Goal: Task Accomplishment & Management: Use online tool/utility

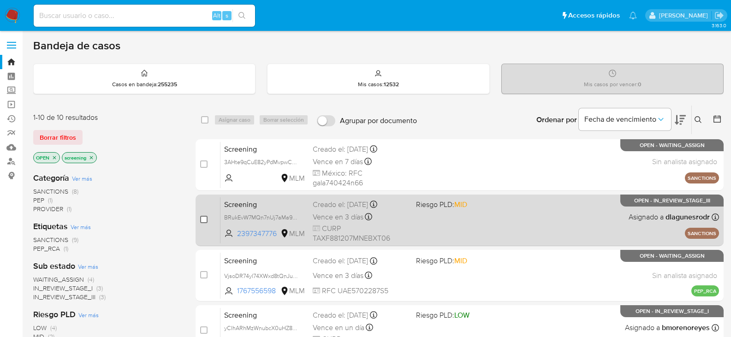
click at [205, 219] on input "checkbox" at bounding box center [203, 219] width 7 height 7
checkbox input "true"
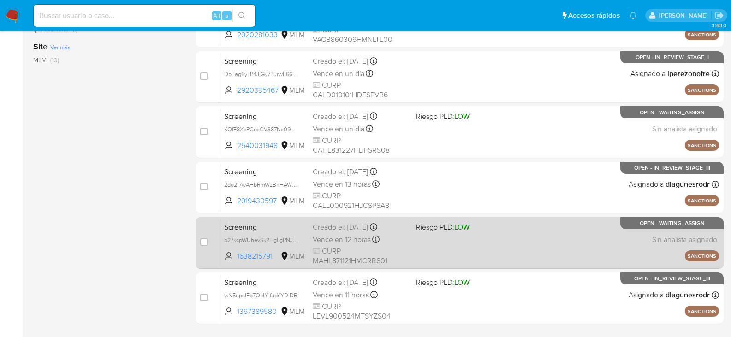
scroll to position [369, 0]
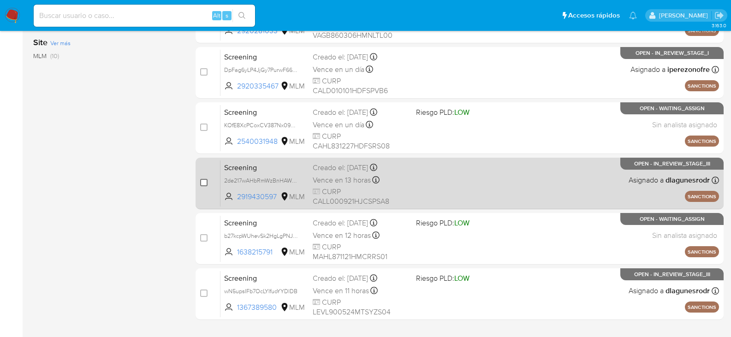
click at [204, 180] on input "checkbox" at bounding box center [203, 182] width 7 height 7
checkbox input "true"
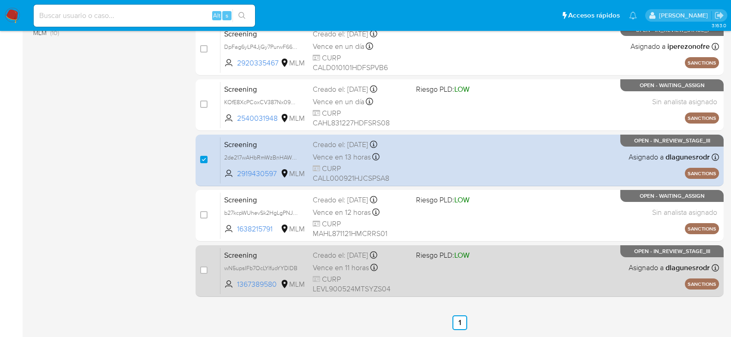
scroll to position [415, 0]
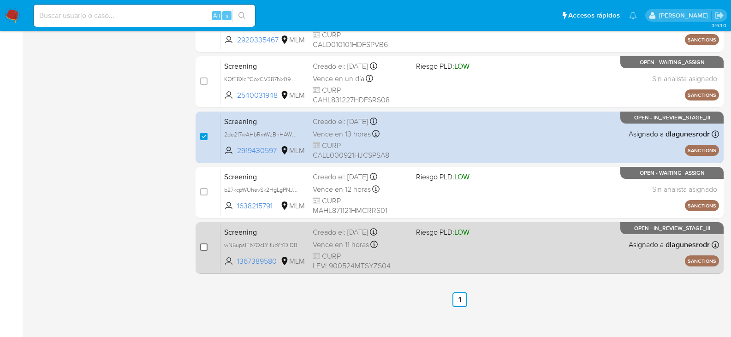
click at [207, 246] on input "checkbox" at bounding box center [203, 246] width 7 height 7
checkbox input "true"
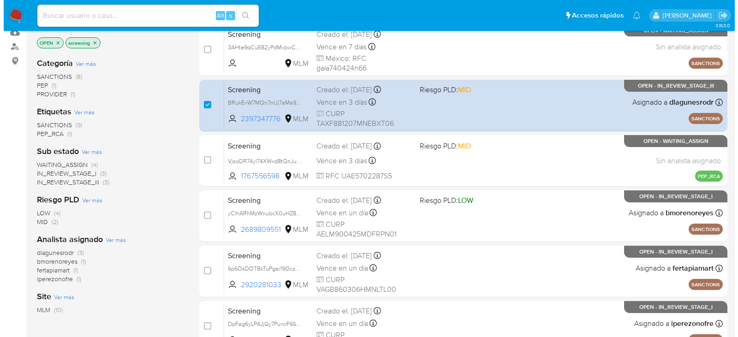
scroll to position [0, 0]
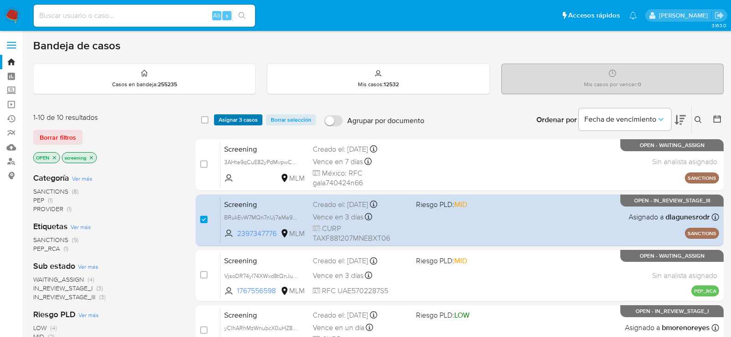
click at [236, 119] on span "Asignar 3 casos" at bounding box center [238, 119] width 39 height 9
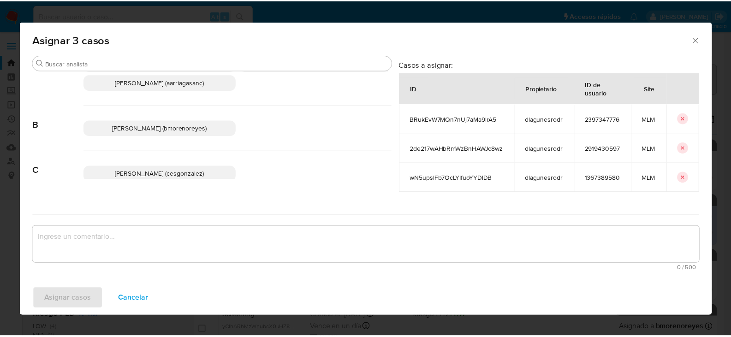
scroll to position [46, 0]
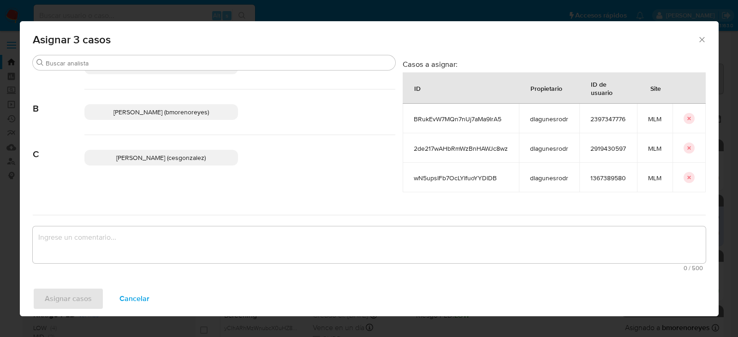
click at [165, 155] on span "Cesar Gonzalez (cesgonzalez)" at bounding box center [160, 157] width 89 height 9
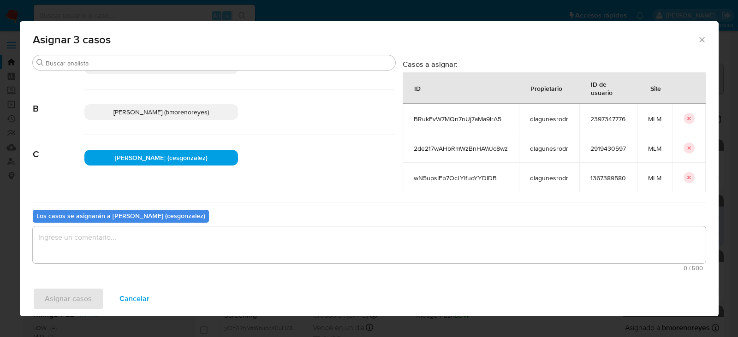
click at [173, 246] on textarea "assign-modal" at bounding box center [369, 244] width 673 height 37
click at [76, 299] on span "Asignar casos" at bounding box center [68, 299] width 47 height 20
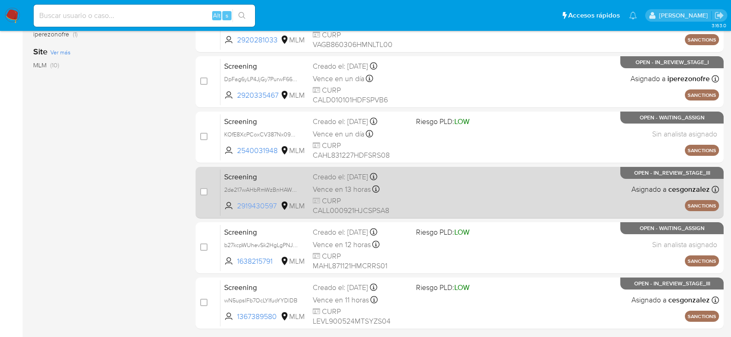
scroll to position [424, 0]
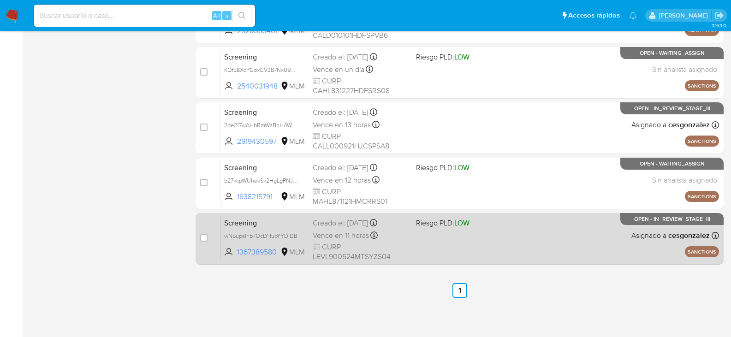
click at [331, 235] on span "Vence en 11 horas" at bounding box center [341, 236] width 56 height 10
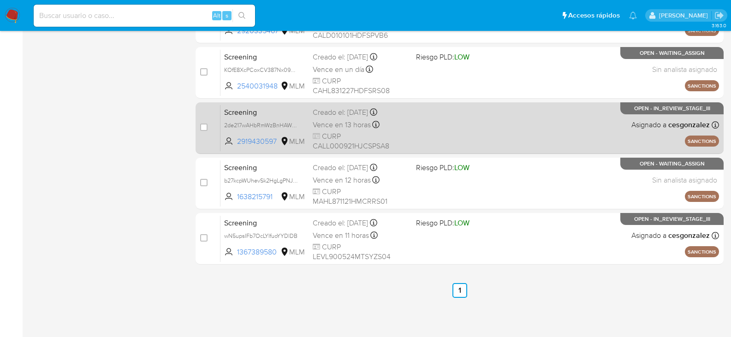
click at [394, 133] on span "CURP CALL000921HJCSPSA8" at bounding box center [361, 141] width 96 height 20
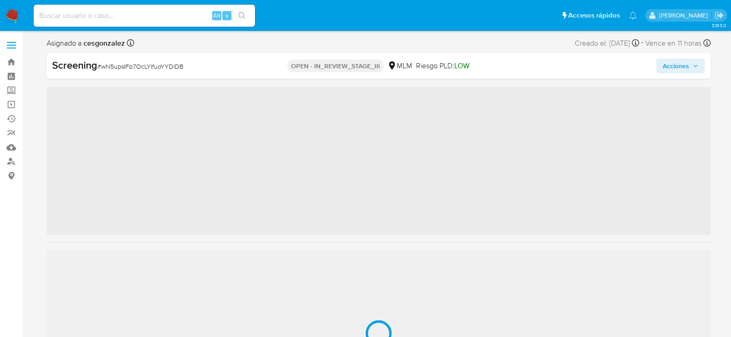
scroll to position [456, 0]
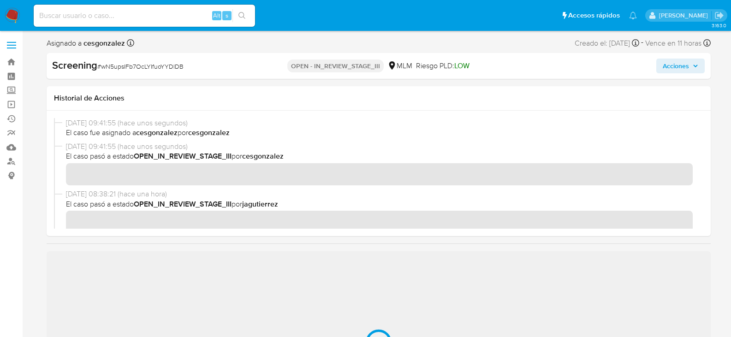
select select "10"
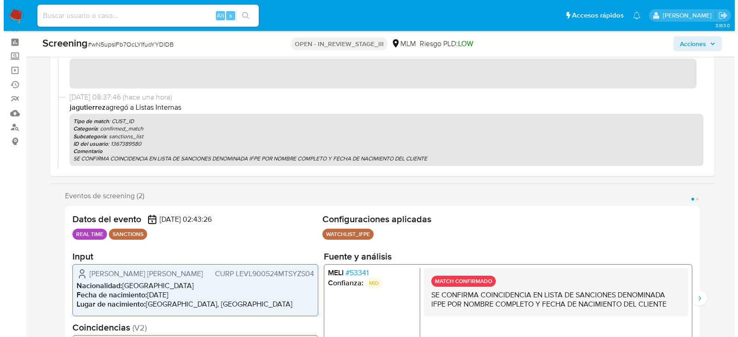
scroll to position [0, 0]
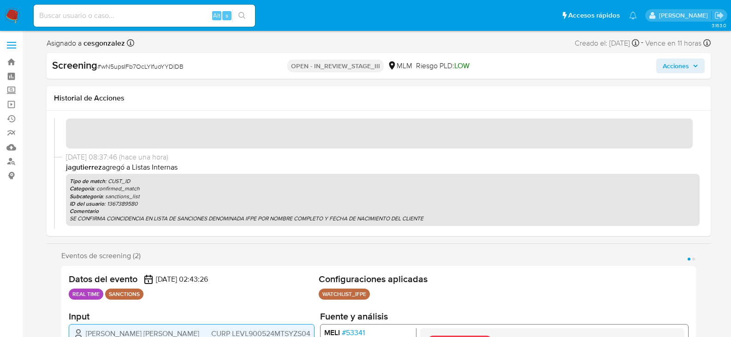
click at [694, 65] on icon "button" at bounding box center [695, 66] width 4 height 2
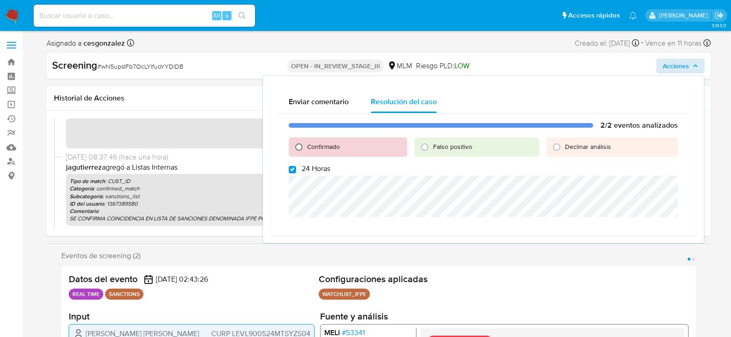
click at [299, 146] on input "Confirmado" at bounding box center [298, 147] width 15 height 15
radio input "true"
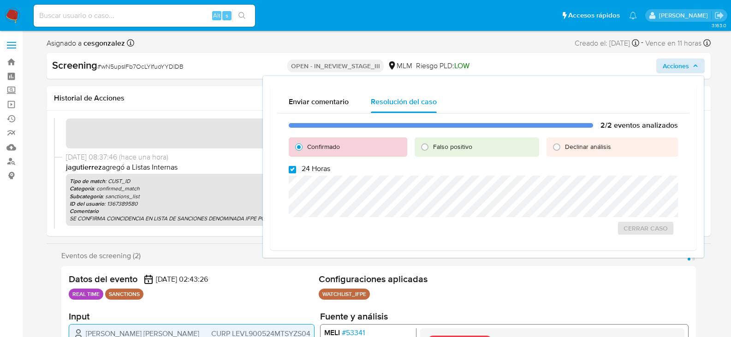
click at [293, 169] on input "24 Horas" at bounding box center [292, 169] width 7 height 7
checkbox input "false"
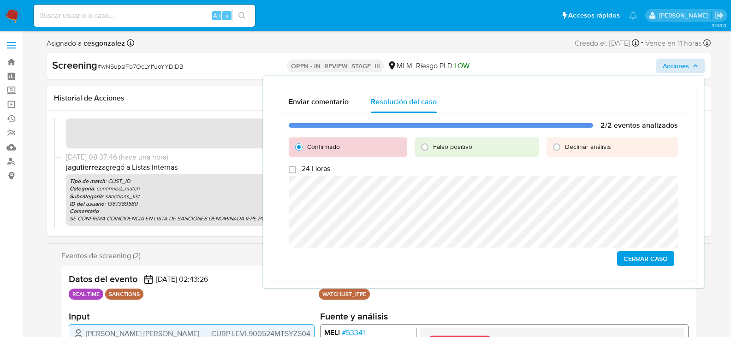
click at [632, 257] on span "Cerrar Caso" at bounding box center [645, 258] width 44 height 13
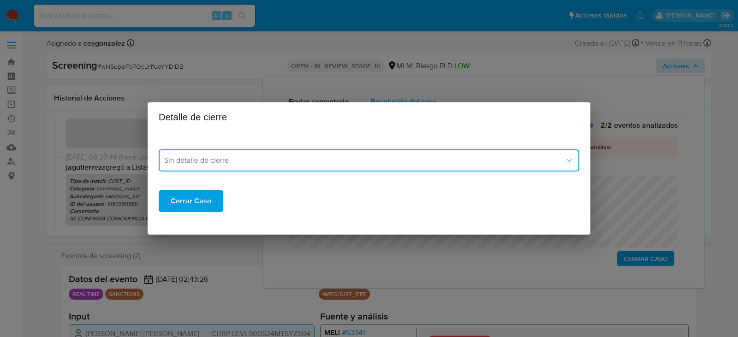
click at [285, 160] on span "Sin detalle de cierre" at bounding box center [364, 160] width 400 height 9
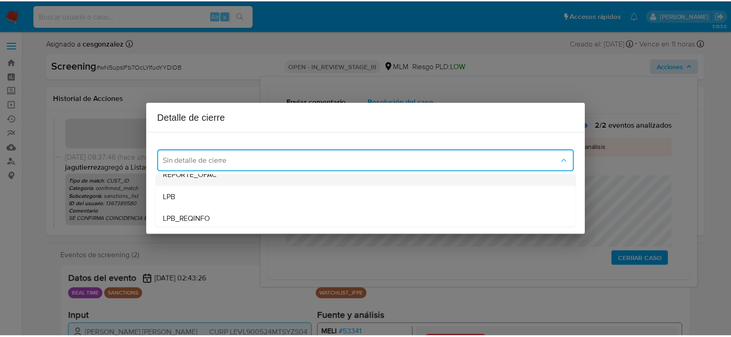
scroll to position [46, 0]
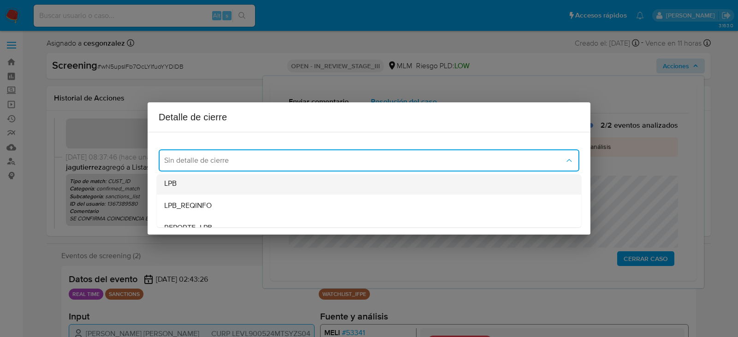
click at [188, 187] on div "LPB" at bounding box center [368, 183] width 409 height 22
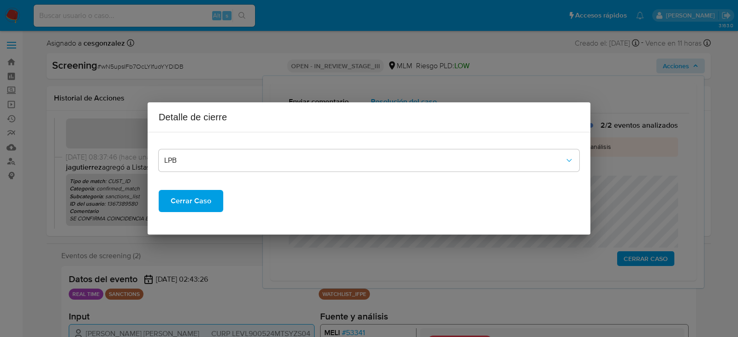
click at [178, 200] on span "Cerrar Caso" at bounding box center [191, 201] width 41 height 20
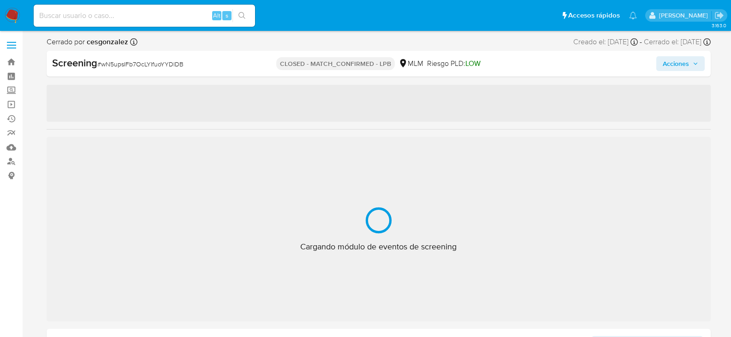
scroll to position [456, 0]
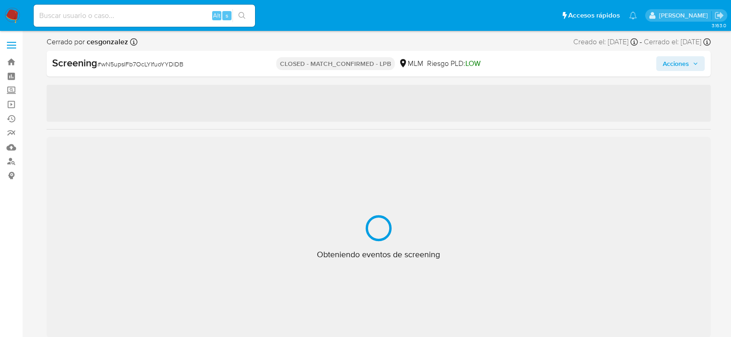
select select "10"
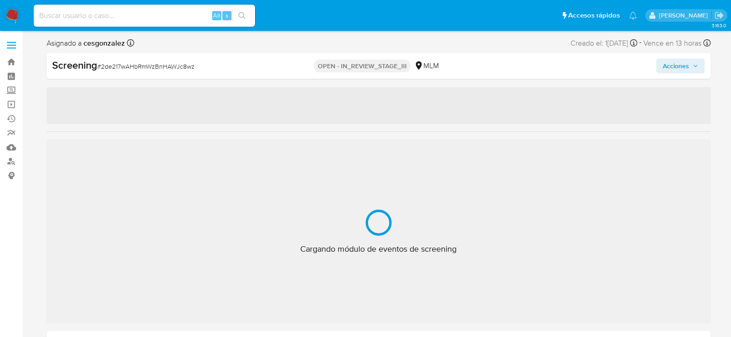
scroll to position [456, 0]
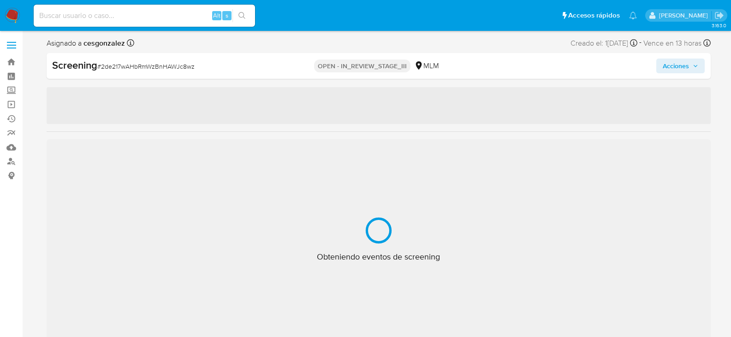
select select "10"
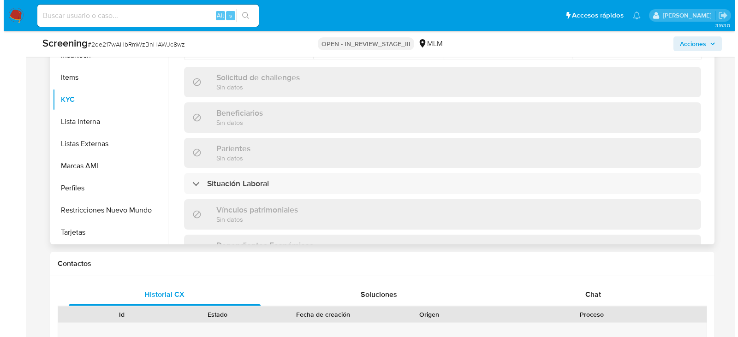
scroll to position [231, 0]
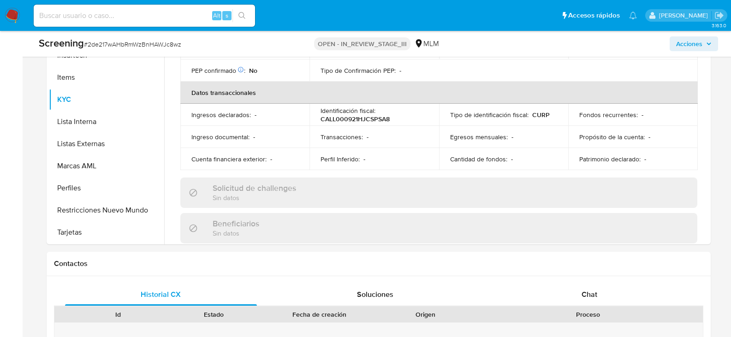
drag, startPoint x: 692, startPoint y: 45, endPoint x: 668, endPoint y: 52, distance: 24.4
click at [692, 45] on span "Acciones" at bounding box center [689, 43] width 26 height 15
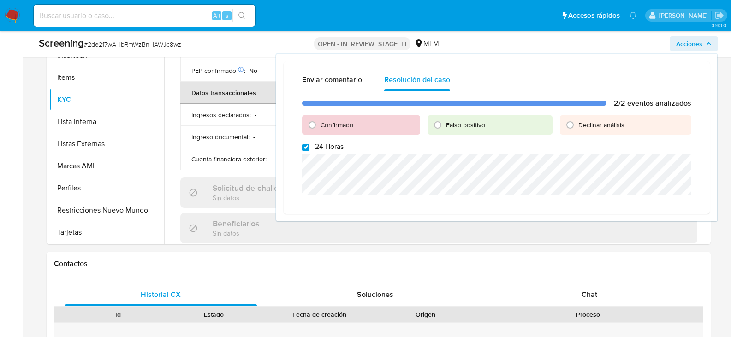
drag, startPoint x: 309, startPoint y: 123, endPoint x: 308, endPoint y: 138, distance: 15.3
click at [309, 123] on input "Confirmado" at bounding box center [312, 125] width 15 height 15
radio input "true"
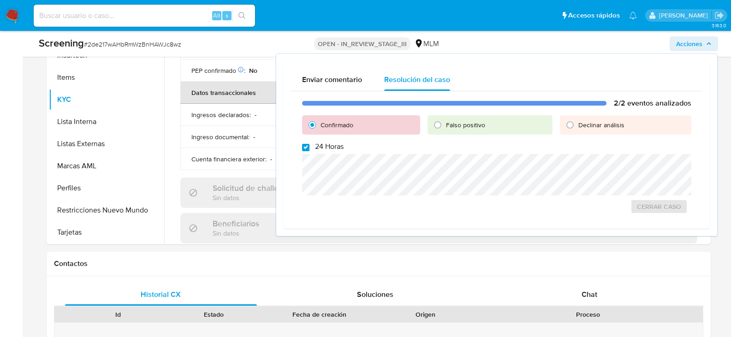
click at [304, 145] on input "24 Horas" at bounding box center [305, 147] width 7 height 7
checkbox input "false"
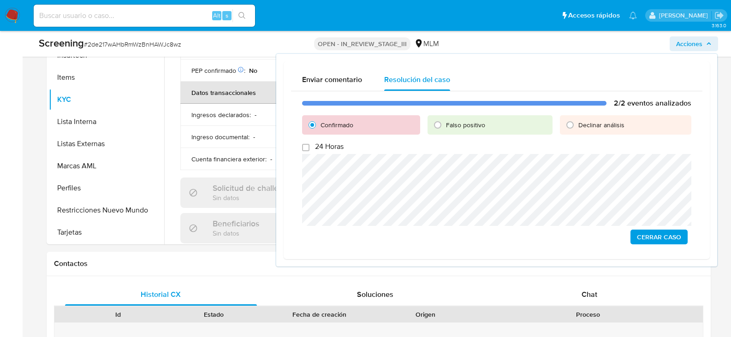
click at [655, 242] on span "Cerrar Caso" at bounding box center [659, 237] width 44 height 13
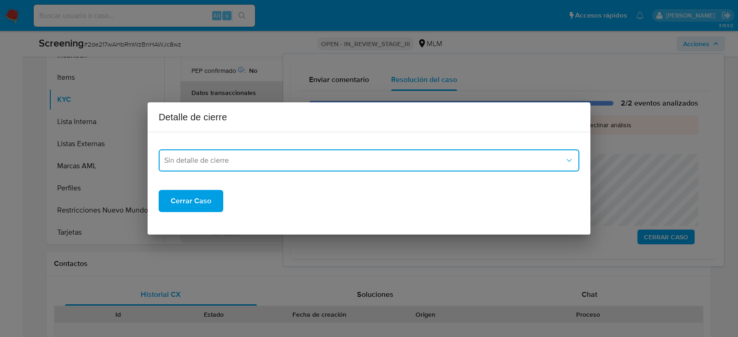
click at [340, 172] on div "Sin detalle de cierre Cerrar Caso" at bounding box center [369, 176] width 420 height 72
click at [325, 169] on button "Sin detalle de cierre" at bounding box center [369, 160] width 420 height 22
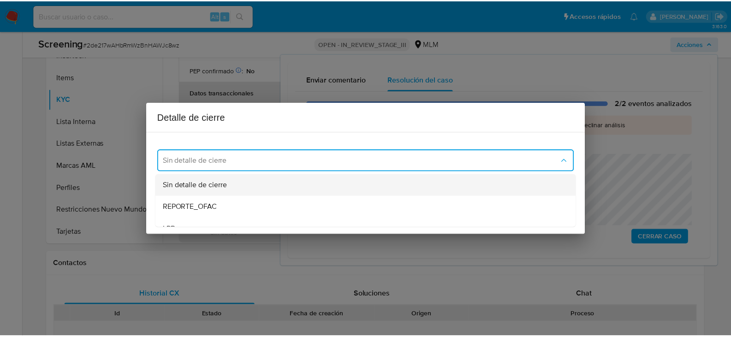
scroll to position [46, 0]
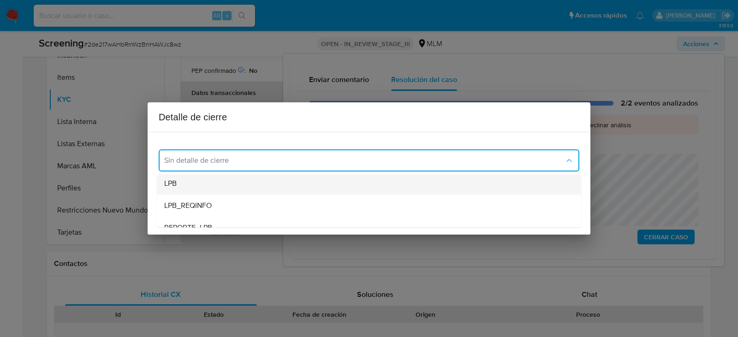
click at [211, 178] on div "LPB" at bounding box center [368, 183] width 409 height 22
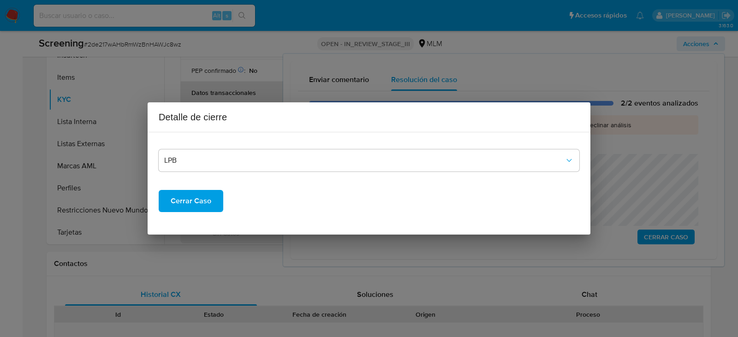
click at [193, 196] on span "Cerrar Caso" at bounding box center [191, 201] width 41 height 20
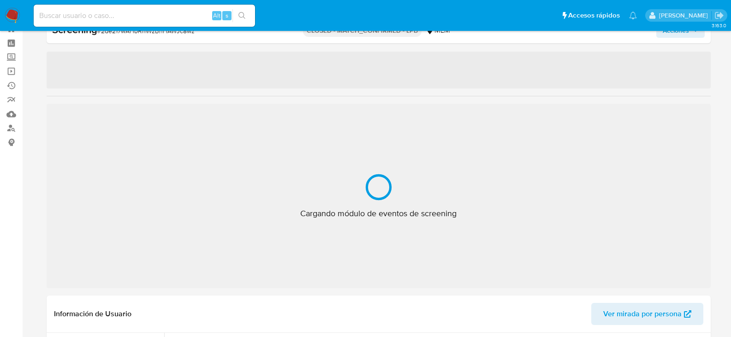
scroll to position [456, 0]
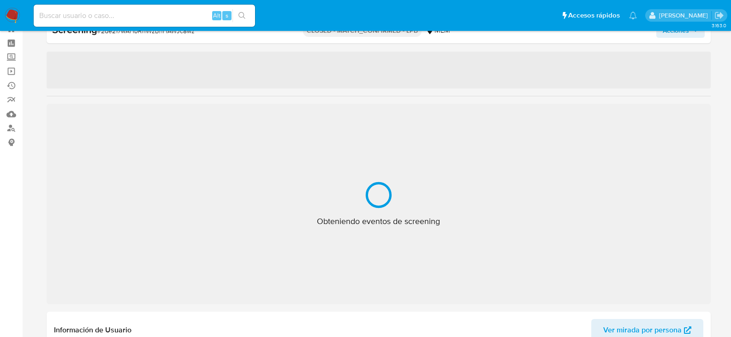
select select "10"
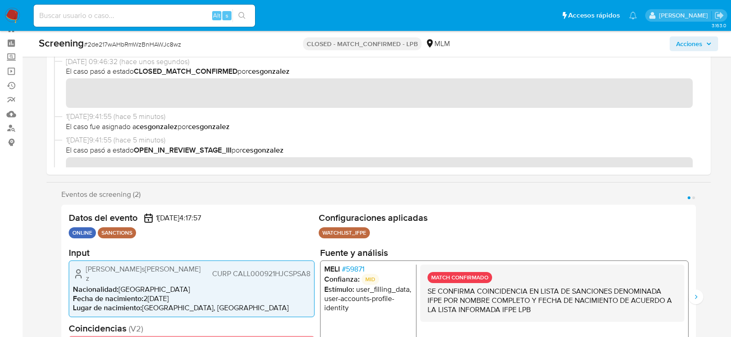
scroll to position [0, 0]
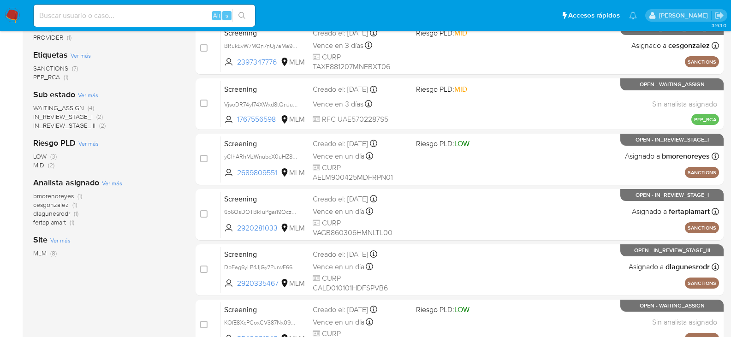
scroll to position [175, 0]
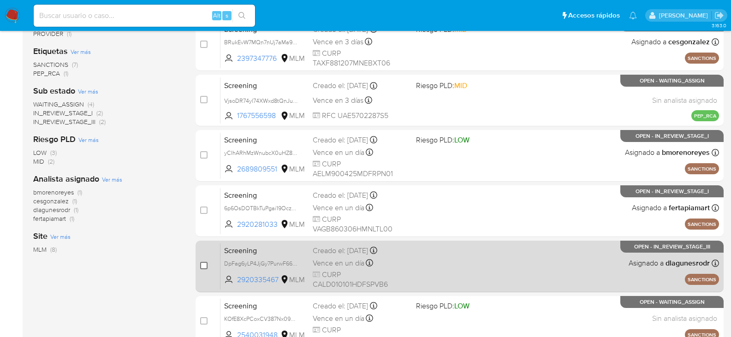
click at [204, 266] on input "checkbox" at bounding box center [203, 265] width 7 height 7
checkbox input "true"
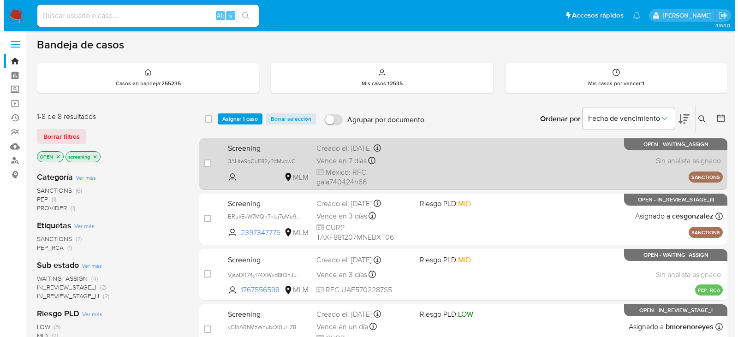
scroll to position [0, 0]
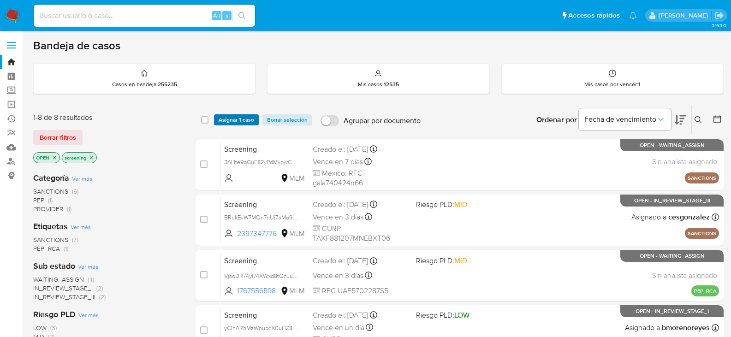
click at [240, 122] on span "Asignar 1 caso" at bounding box center [236, 119] width 35 height 9
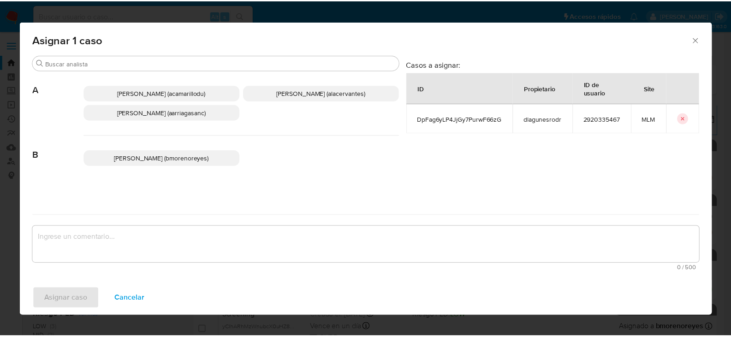
scroll to position [92, 0]
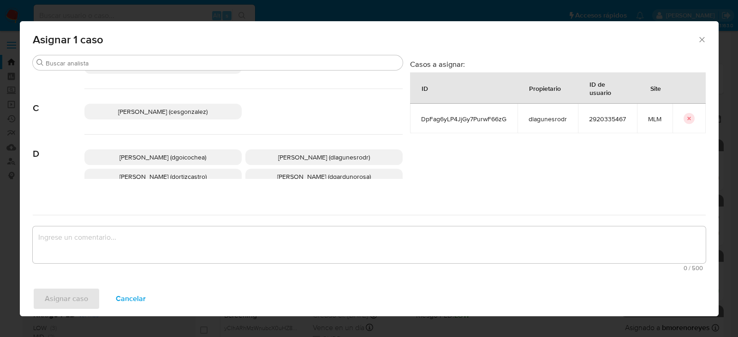
click at [178, 116] on span "Cesar Gonzalez (cesgonzalez)" at bounding box center [162, 111] width 89 height 9
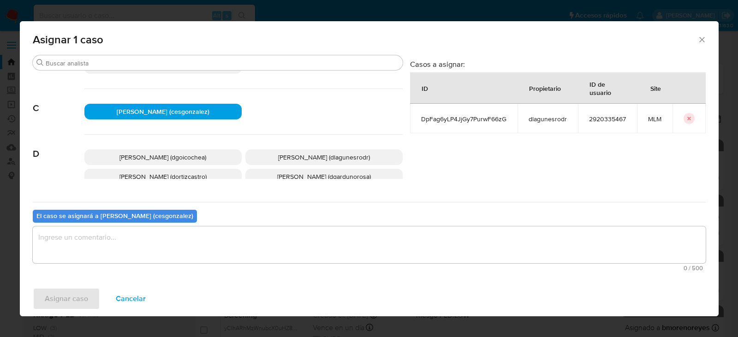
click at [151, 256] on textarea "assign-modal" at bounding box center [369, 244] width 673 height 37
click at [82, 291] on span "Asignar caso" at bounding box center [66, 299] width 43 height 20
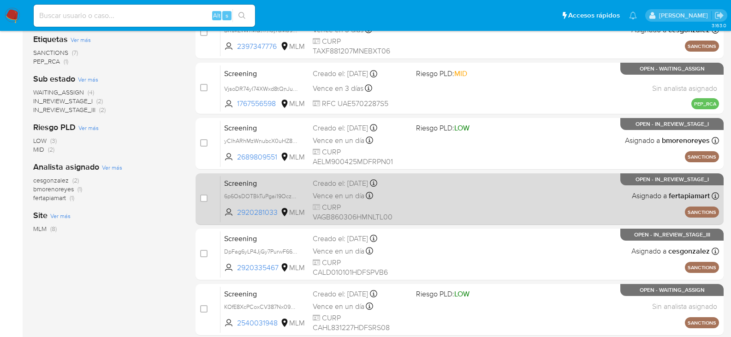
scroll to position [277, 0]
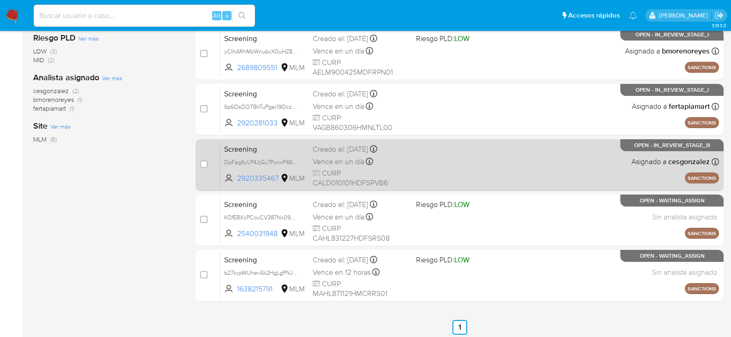
click at [330, 162] on span "Vence en un día" at bounding box center [339, 162] width 52 height 10
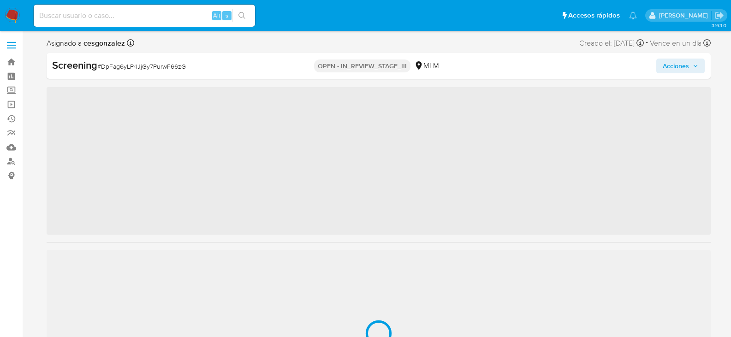
scroll to position [456, 0]
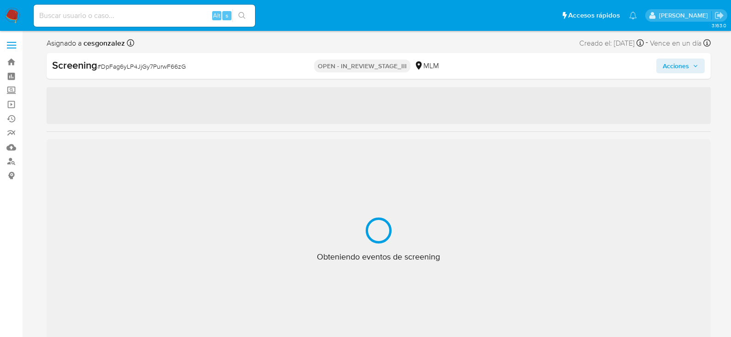
select select "10"
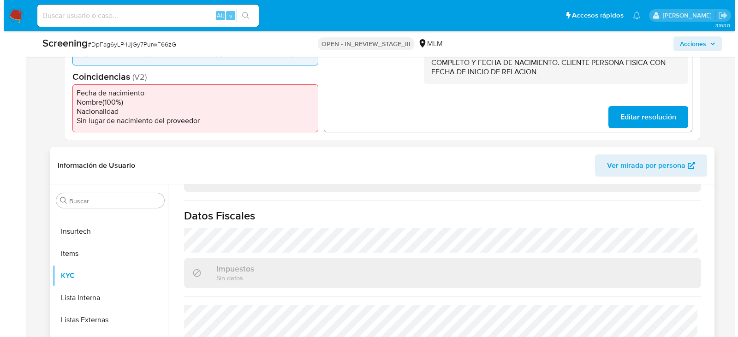
scroll to position [369, 0]
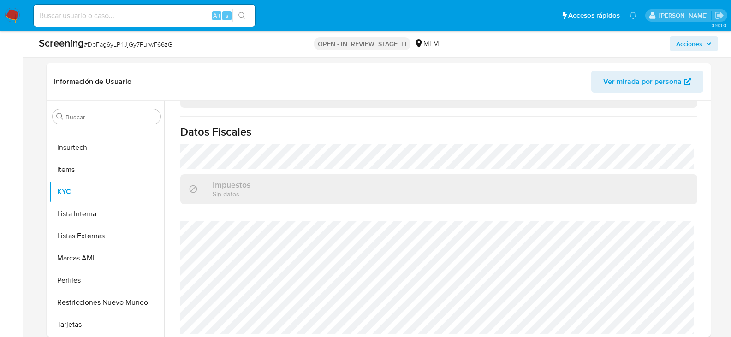
click at [705, 48] on span "Acciones" at bounding box center [693, 43] width 35 height 13
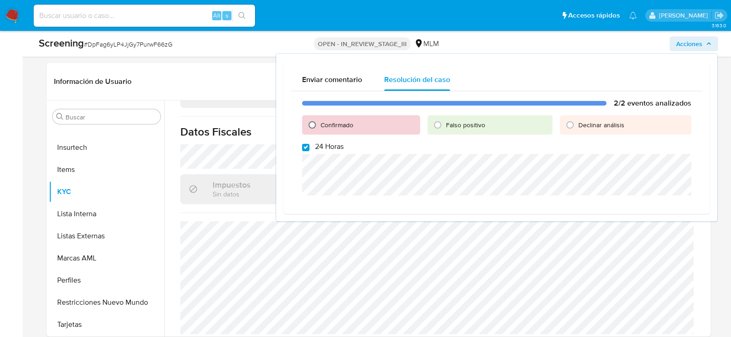
click at [314, 124] on input "Confirmado" at bounding box center [312, 125] width 15 height 15
radio input "true"
click at [308, 147] on input "24 Horas" at bounding box center [305, 147] width 7 height 7
checkbox input "false"
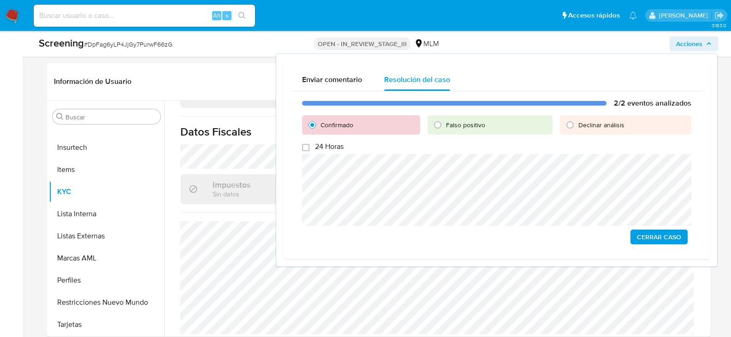
click at [663, 237] on span "Cerrar Caso" at bounding box center [659, 237] width 44 height 13
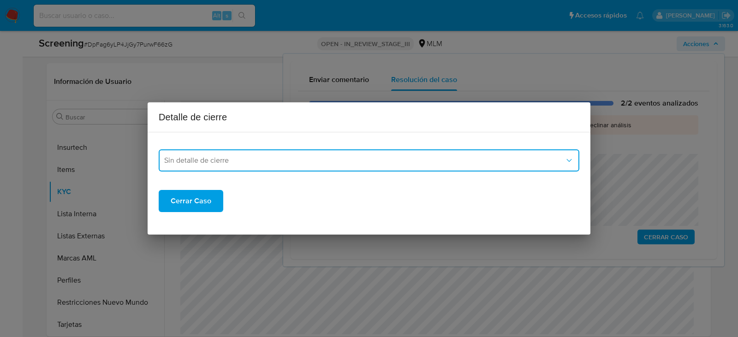
click at [276, 157] on span "Sin detalle de cierre" at bounding box center [364, 160] width 400 height 9
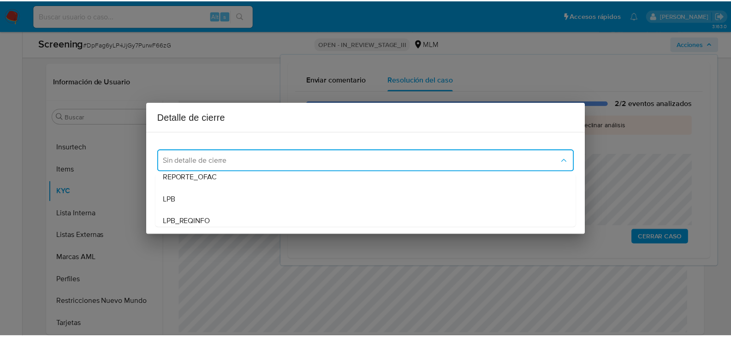
scroll to position [46, 0]
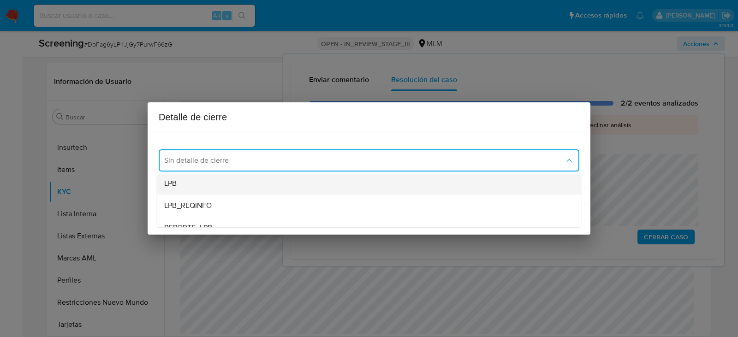
click at [203, 182] on div "LPB" at bounding box center [368, 183] width 409 height 22
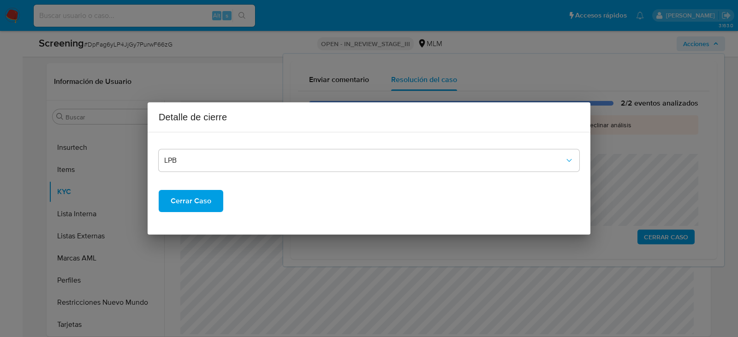
click at [197, 195] on span "Cerrar Caso" at bounding box center [191, 201] width 41 height 20
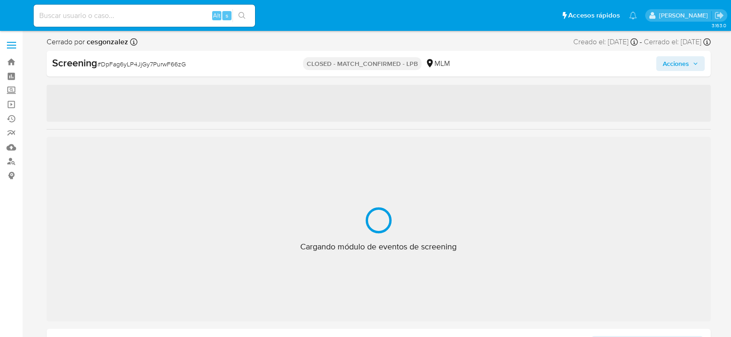
select select "10"
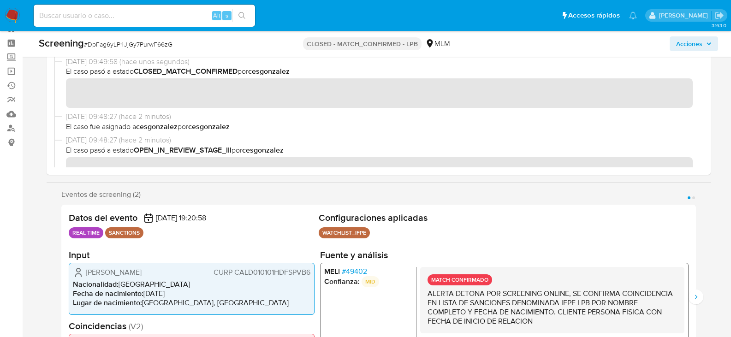
scroll to position [456, 0]
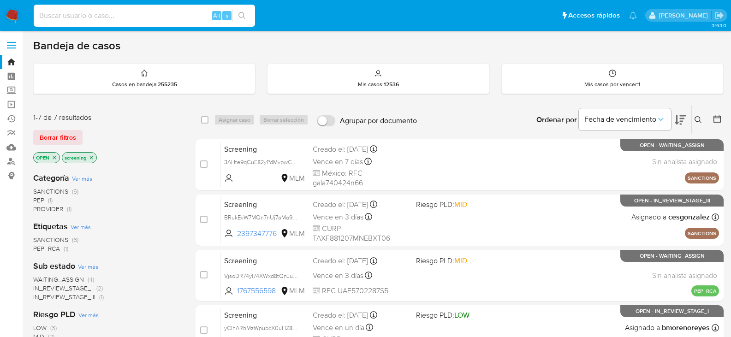
click at [54, 12] on input at bounding box center [144, 16] width 221 height 12
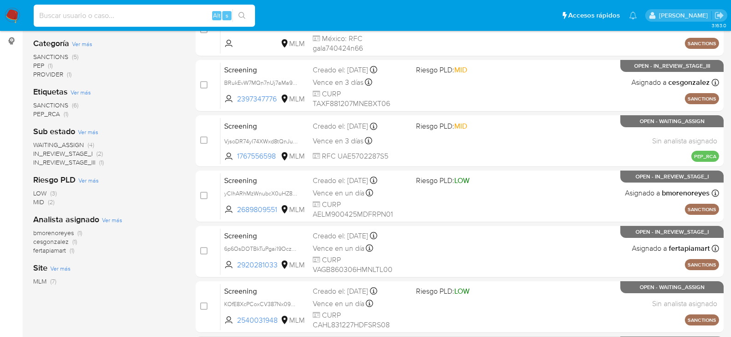
scroll to position [120, 0]
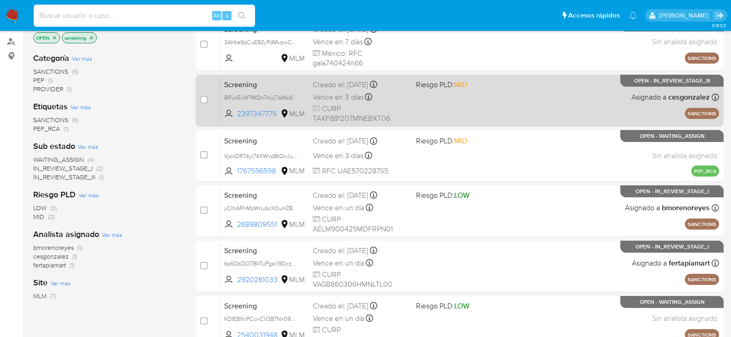
click at [344, 93] on span "Vence en 3 días" at bounding box center [338, 97] width 51 height 10
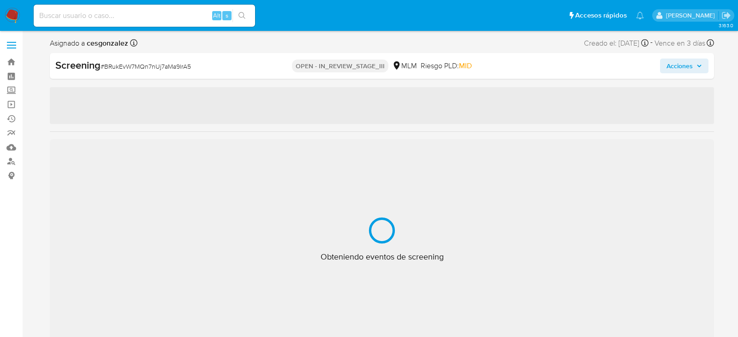
select select "10"
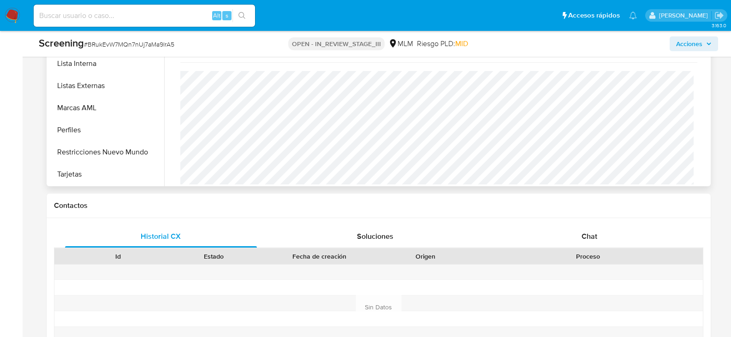
scroll to position [599, 0]
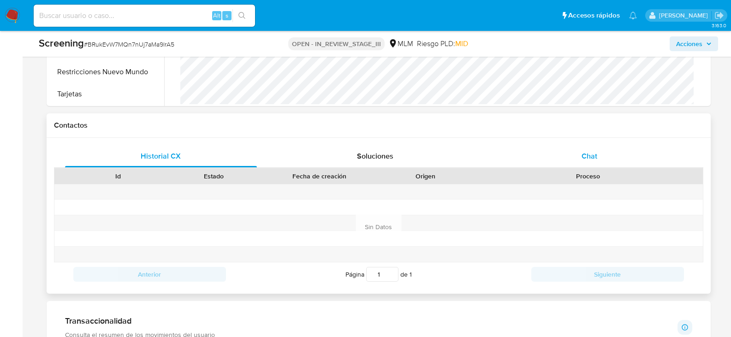
click at [592, 150] on div "Chat" at bounding box center [589, 156] width 192 height 22
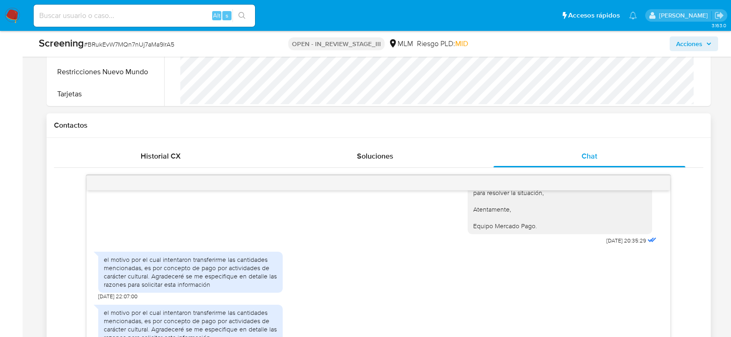
scroll to position [415, 0]
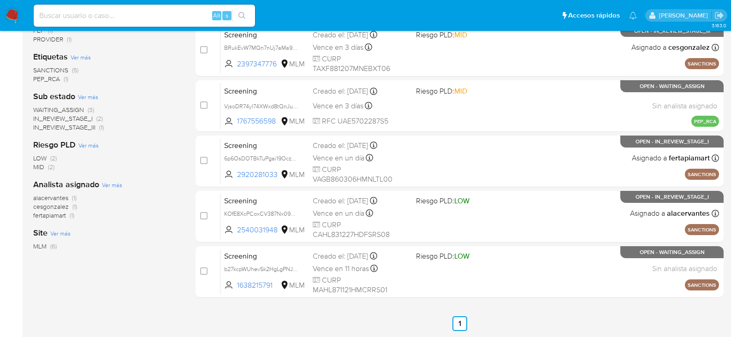
scroll to position [184, 0]
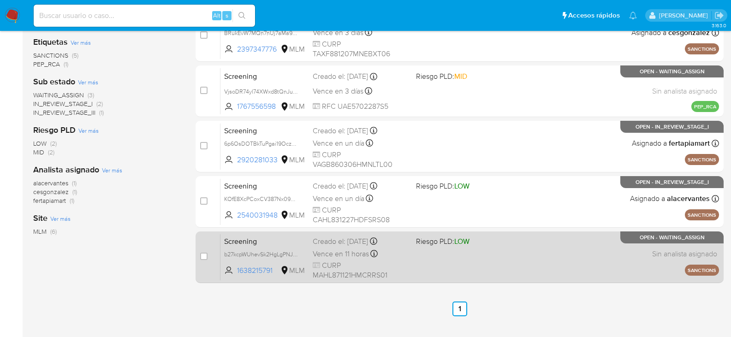
click at [457, 268] on div "Screening b27kcpWUhevSk2HgLgPNJdNT 1638215791 MLM Riesgo PLD: LOW Creado el: [D…" at bounding box center [469, 257] width 498 height 47
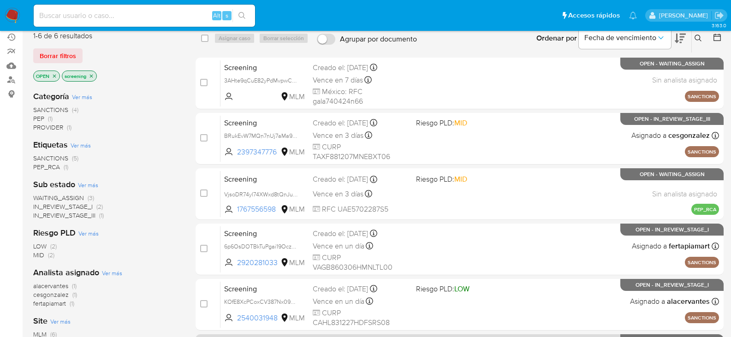
scroll to position [46, 0]
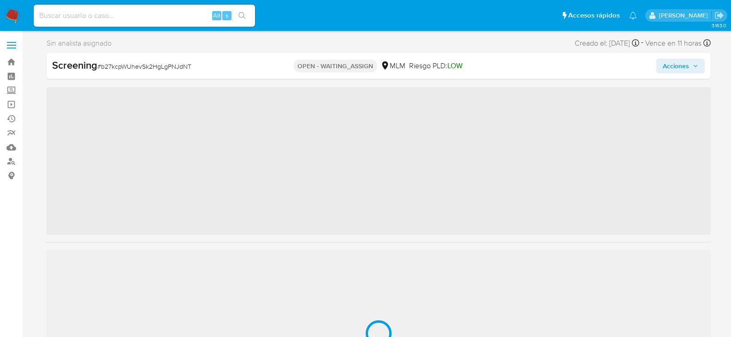
scroll to position [456, 0]
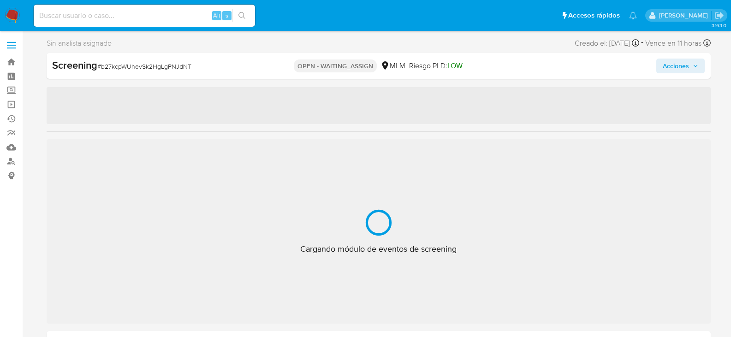
select select "10"
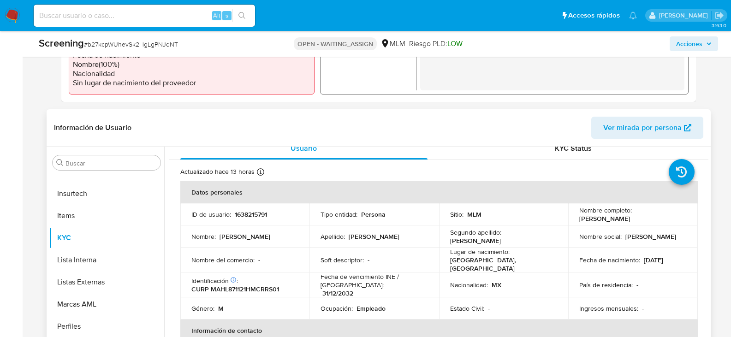
scroll to position [0, 0]
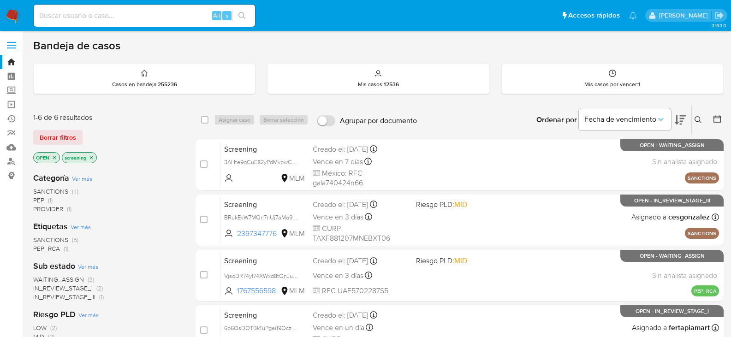
click at [54, 136] on span "Borrar filtros" at bounding box center [58, 137] width 36 height 13
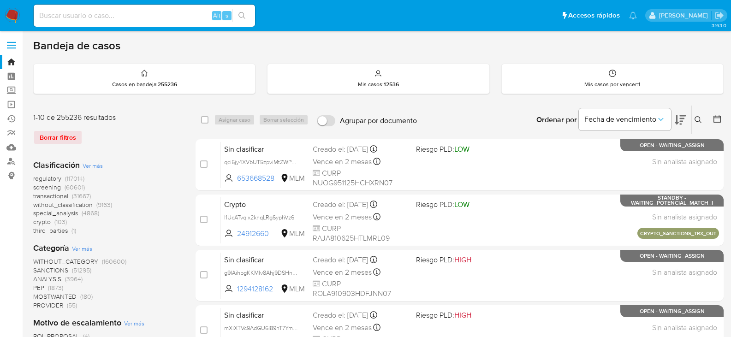
click at [716, 119] on icon at bounding box center [716, 118] width 9 height 9
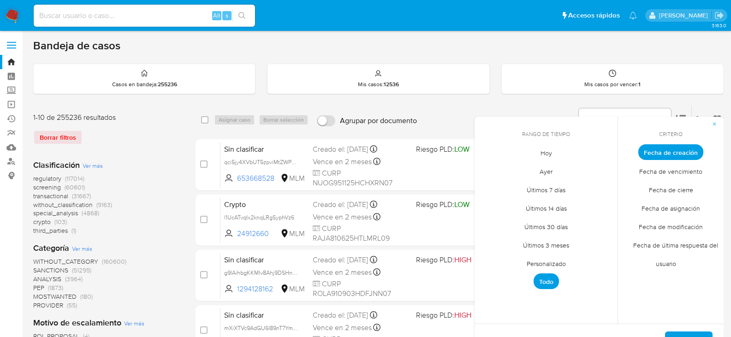
click at [550, 266] on span "Personalizado" at bounding box center [546, 263] width 59 height 19
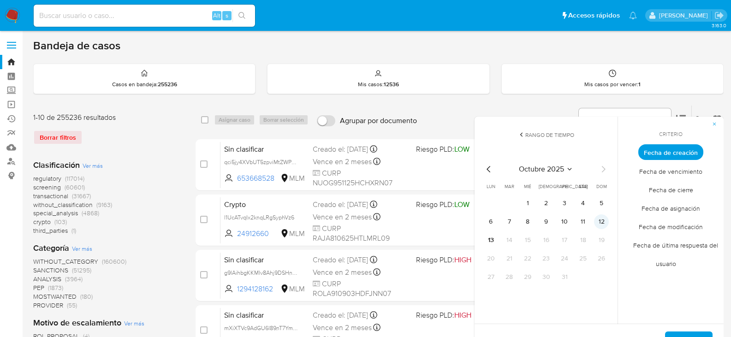
click at [602, 223] on button "12" at bounding box center [601, 221] width 15 height 15
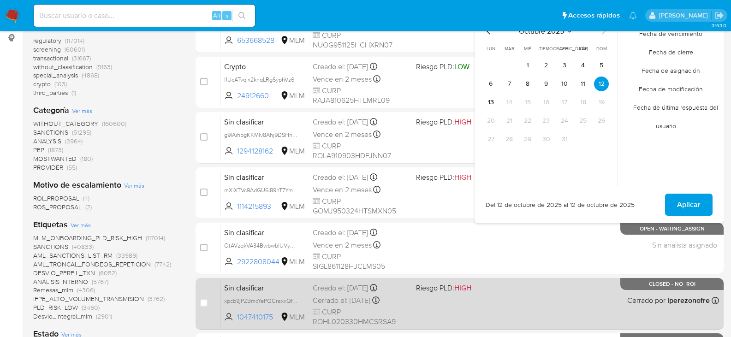
scroll to position [138, 0]
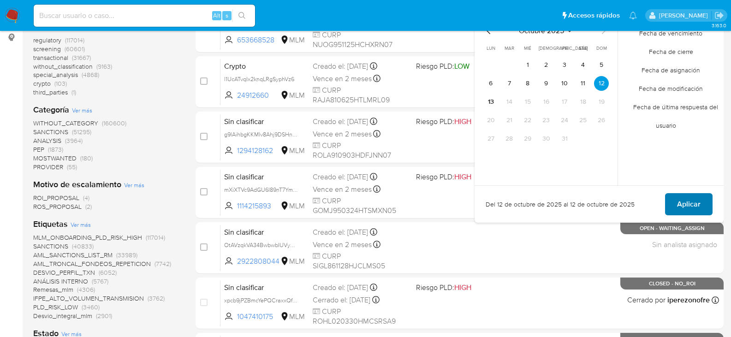
click at [692, 206] on span "Aplicar" at bounding box center [689, 204] width 24 height 20
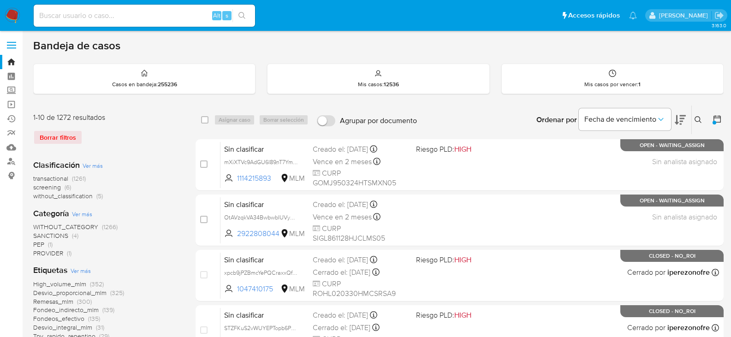
click at [59, 180] on span "transactional" at bounding box center [50, 178] width 35 height 9
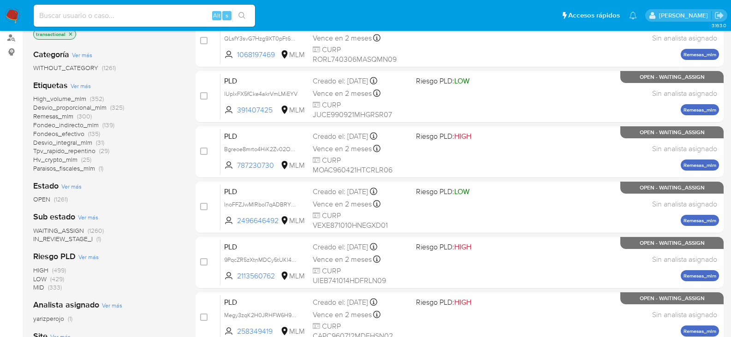
scroll to position [138, 0]
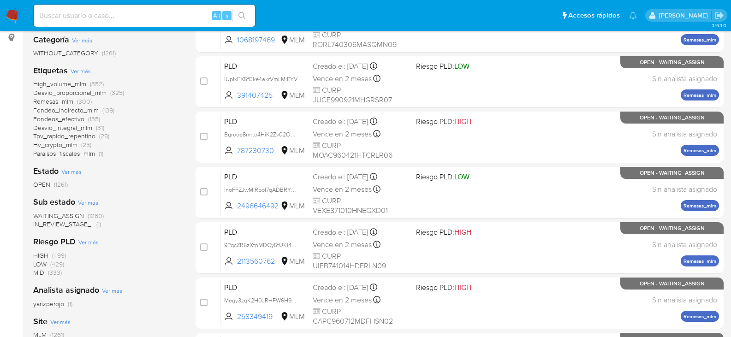
click at [74, 223] on span "IN_REVIEW_STAGE_I" at bounding box center [62, 223] width 59 height 9
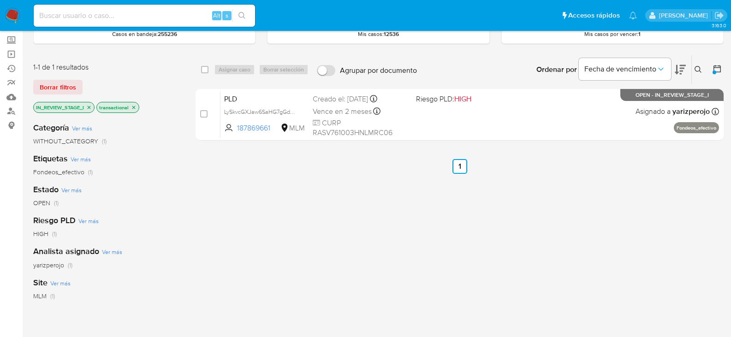
scroll to position [46, 0]
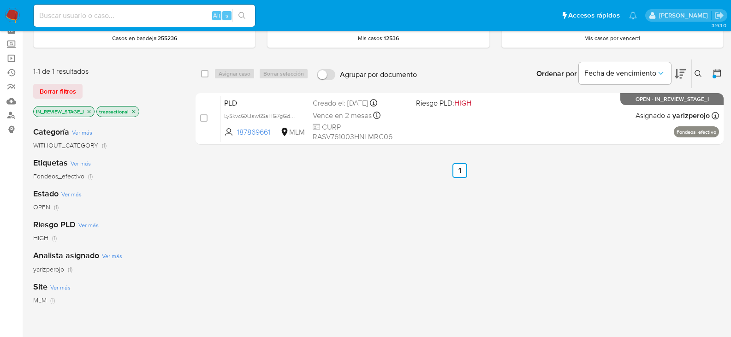
click at [89, 113] on icon "close-filter" at bounding box center [89, 112] width 6 height 6
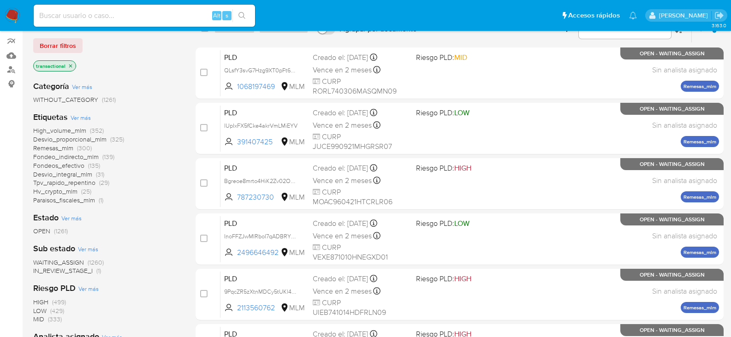
scroll to position [92, 0]
click at [69, 43] on span "Borrar filtros" at bounding box center [58, 45] width 36 height 13
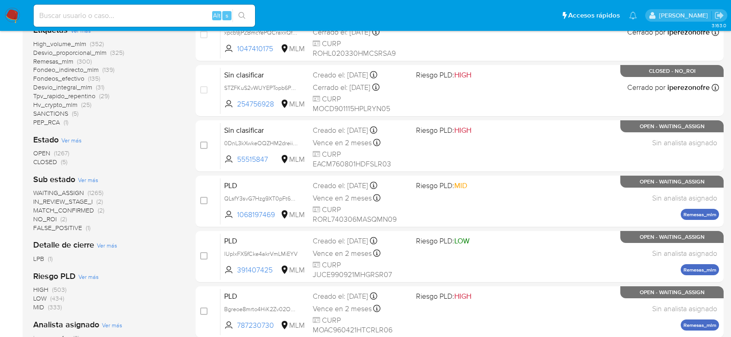
scroll to position [277, 0]
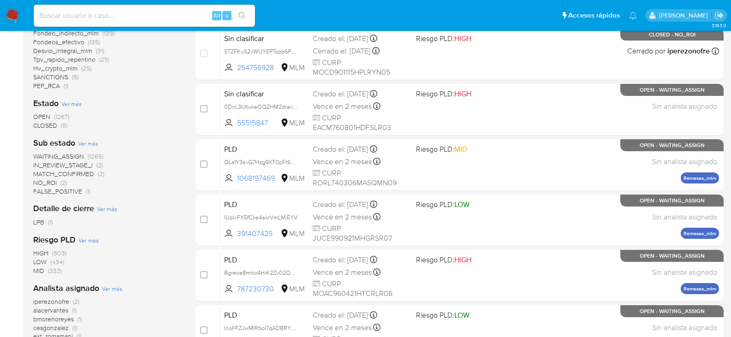
click at [89, 167] on span "IN_REVIEW_STAGE_I" at bounding box center [62, 164] width 59 height 9
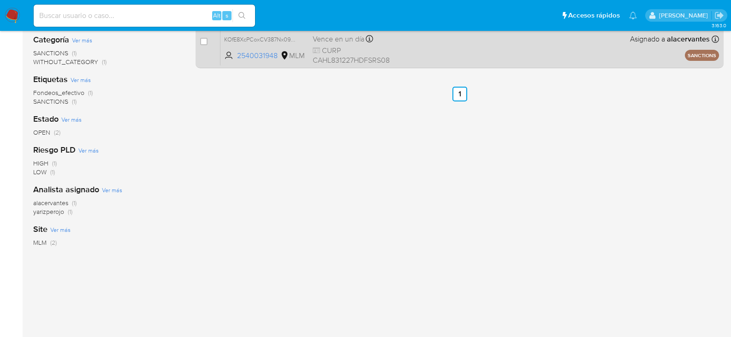
scroll to position [40, 0]
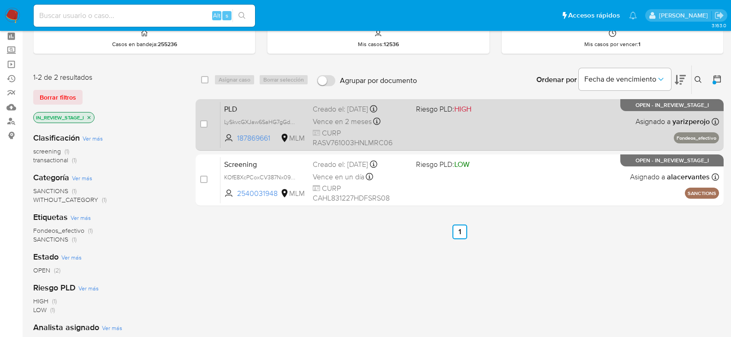
click at [333, 117] on span "Vence en 2 meses" at bounding box center [342, 122] width 59 height 10
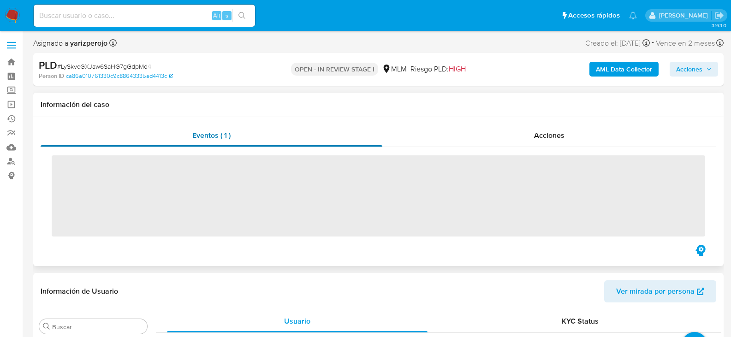
scroll to position [456, 0]
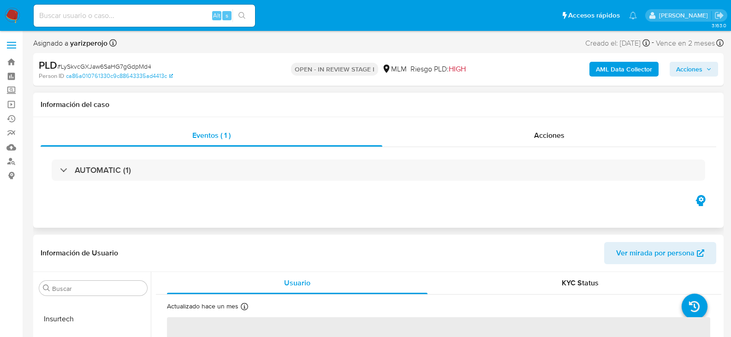
select select "10"
click at [561, 142] on div "Acciones" at bounding box center [549, 135] width 334 height 22
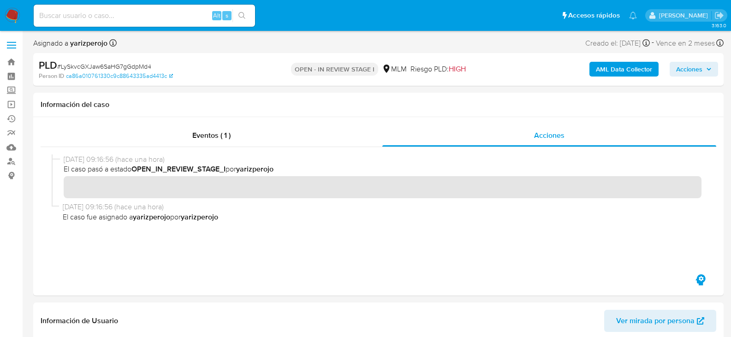
click at [108, 64] on span "# LySkvcGXJaw6SaHG7gGdpMd4" at bounding box center [104, 66] width 94 height 9
click at [108, 66] on span "# LySkvcGXJaw6SaHG7gGdpMd4" at bounding box center [104, 66] width 94 height 9
copy span "LySkvcGXJaw6SaHG7gGdpMd4"
click at [203, 132] on span "Eventos ( 1 )" at bounding box center [211, 135] width 38 height 11
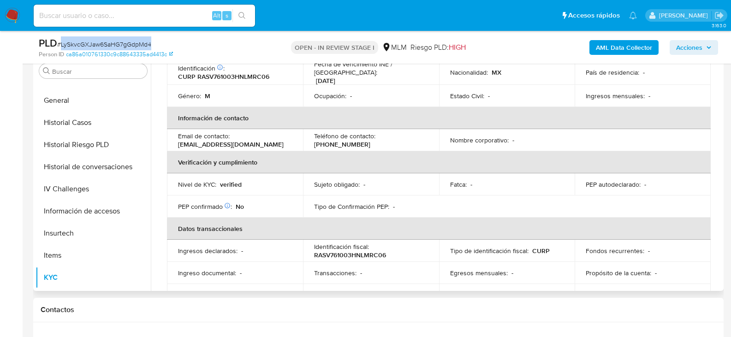
scroll to position [318, 0]
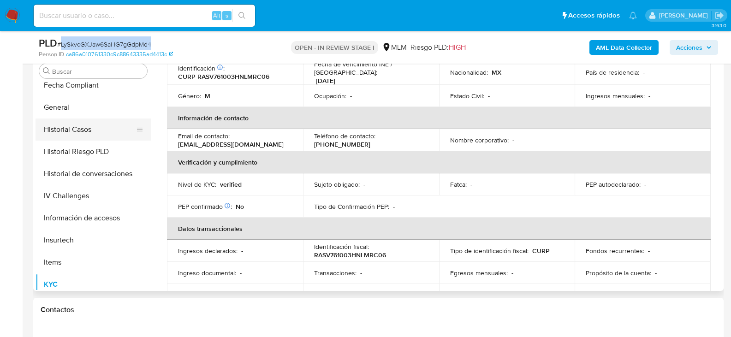
click at [76, 139] on button "Historial Casos" at bounding box center [89, 129] width 108 height 22
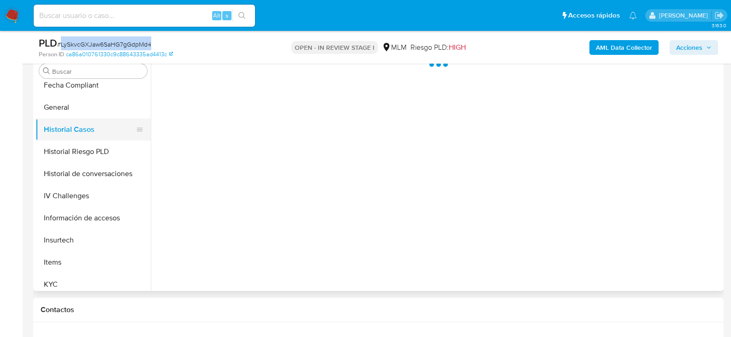
scroll to position [0, 0]
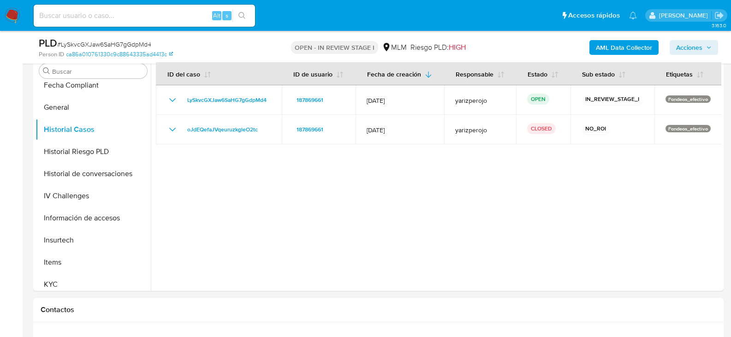
click at [112, 18] on input at bounding box center [144, 16] width 221 height 12
paste input "wu5vNzh4RA50gt4ZwpQPP1vm"
type input "wu5vNzh4RA50gt4ZwpQPP1vm"
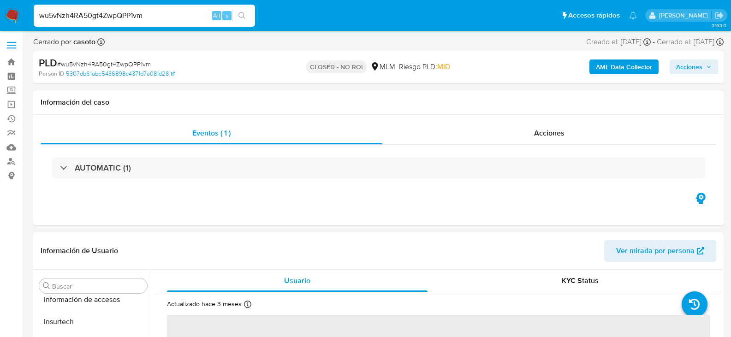
scroll to position [456, 0]
select select "10"
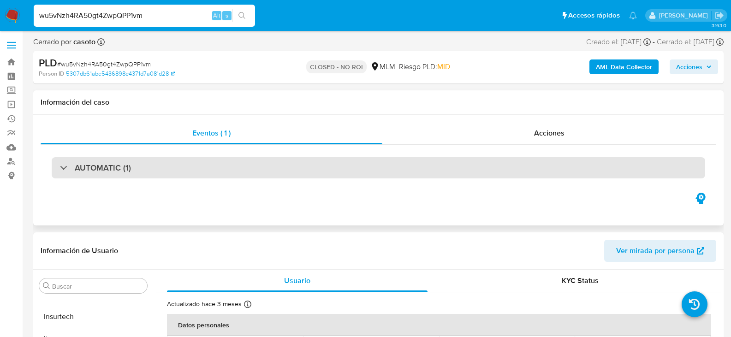
click at [81, 169] on h3 "AUTOMATIC (1)" at bounding box center [103, 168] width 56 height 10
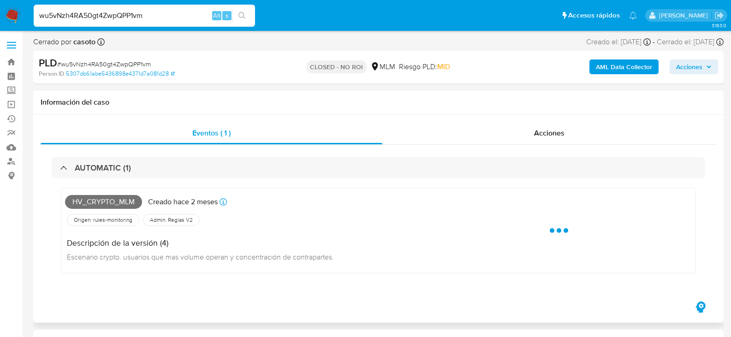
click at [569, 120] on div "Eventos ( 1 ) Acciones AUTOMATIC (1) Hv_crypto_mlm Creado hace 2 meses Creado: …" at bounding box center [378, 219] width 690 height 208
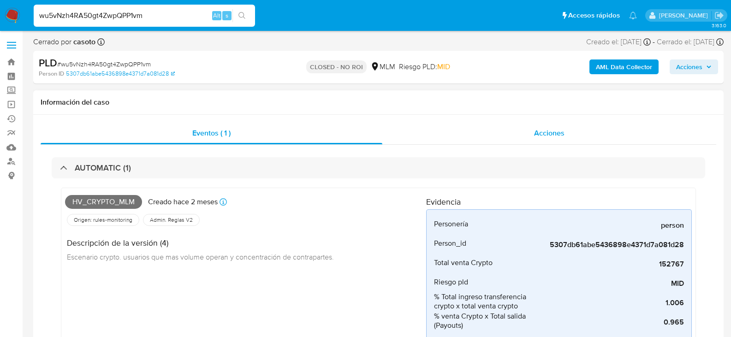
click at [550, 128] on span "Acciones" at bounding box center [549, 133] width 30 height 11
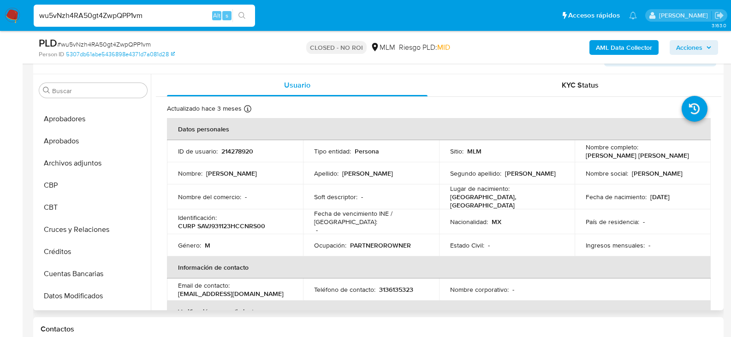
scroll to position [0, 0]
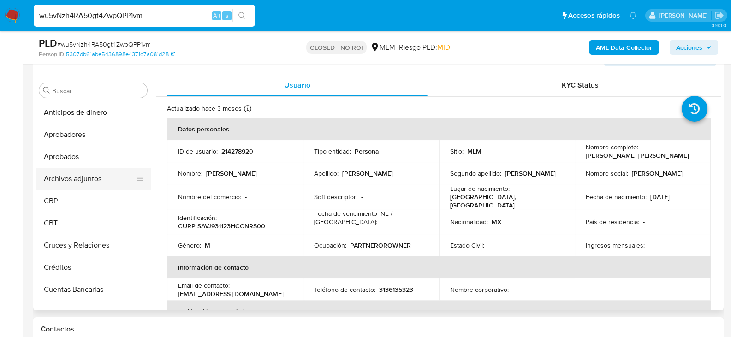
click at [87, 177] on button "Archivos adjuntos" at bounding box center [89, 179] width 108 height 22
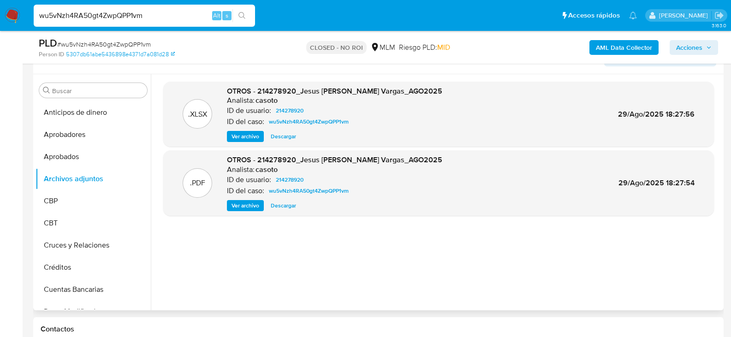
click at [285, 137] on span "Descargar" at bounding box center [283, 136] width 25 height 9
